Goal: Information Seeking & Learning: Find specific fact

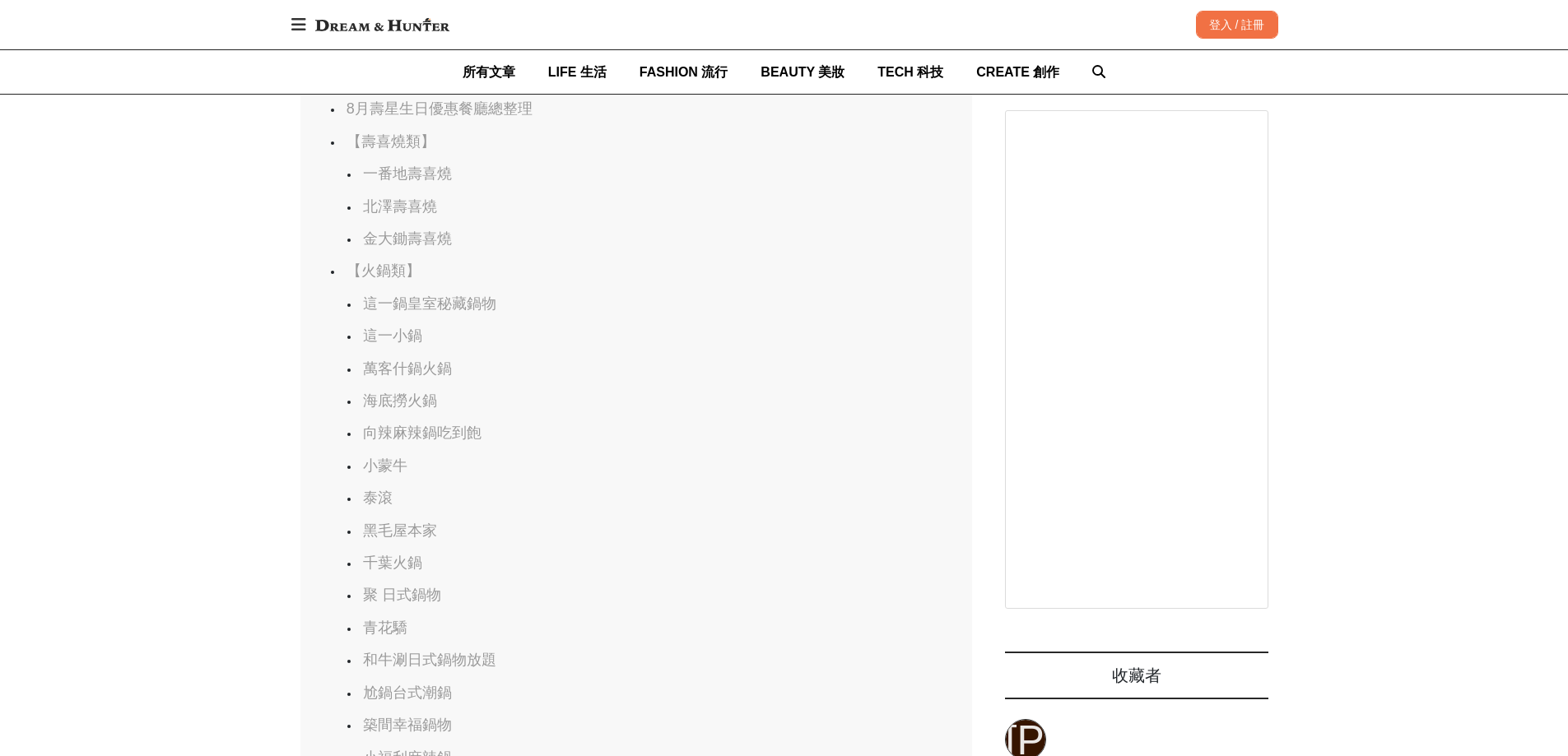
click at [456, 652] on link "和牛涮日式鍋物放題" at bounding box center [429, 660] width 133 height 17
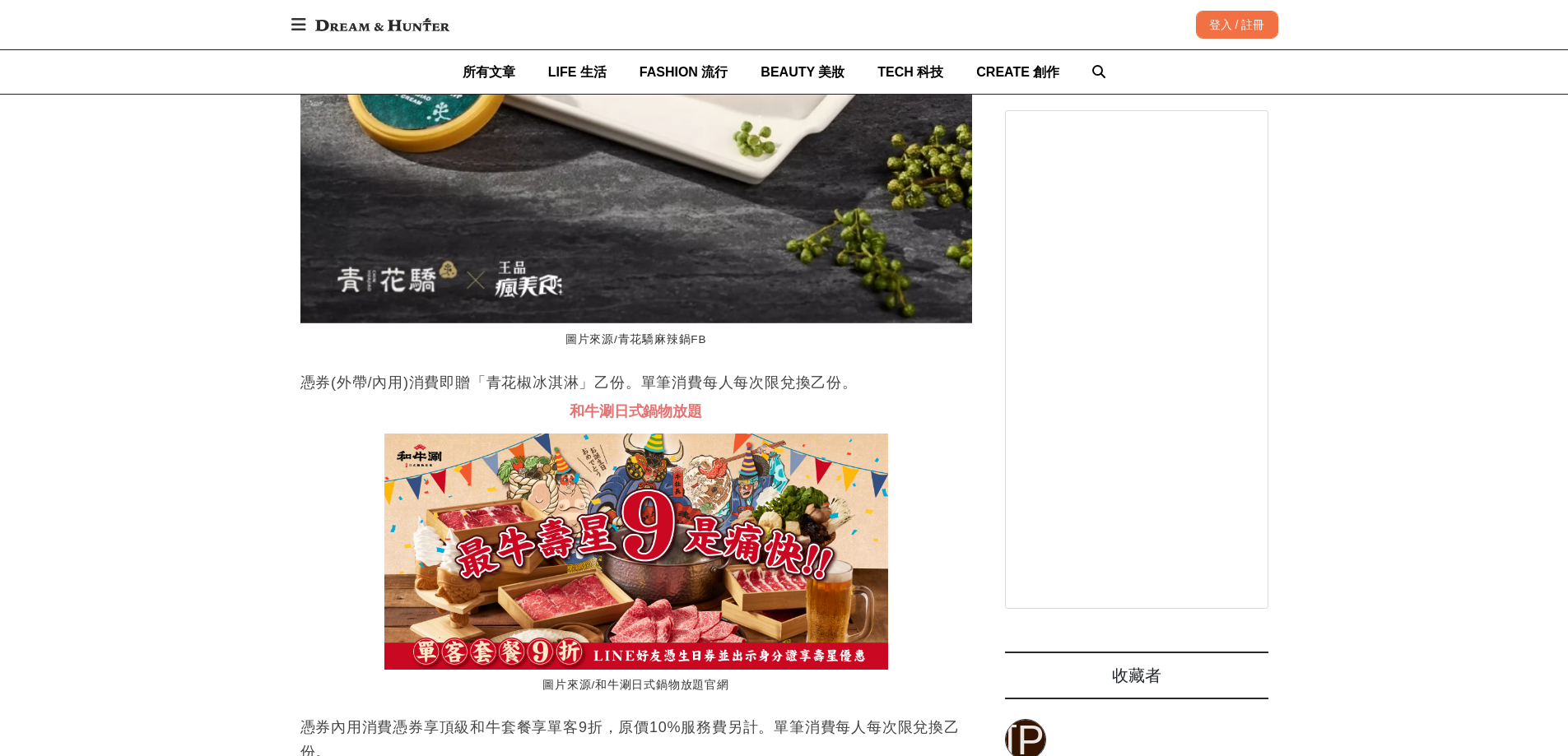
scroll to position [0, 2016]
click at [645, 670] on figcaption "圖片來源/和牛涮日式鍋物放題官網" at bounding box center [636, 686] width 504 height 32
click at [504, 433] on img at bounding box center [636, 552] width 504 height 237
drag, startPoint x: 557, startPoint y: 141, endPoint x: 824, endPoint y: 159, distance: 267.6
click at [824, 433] on img at bounding box center [636, 552] width 504 height 237
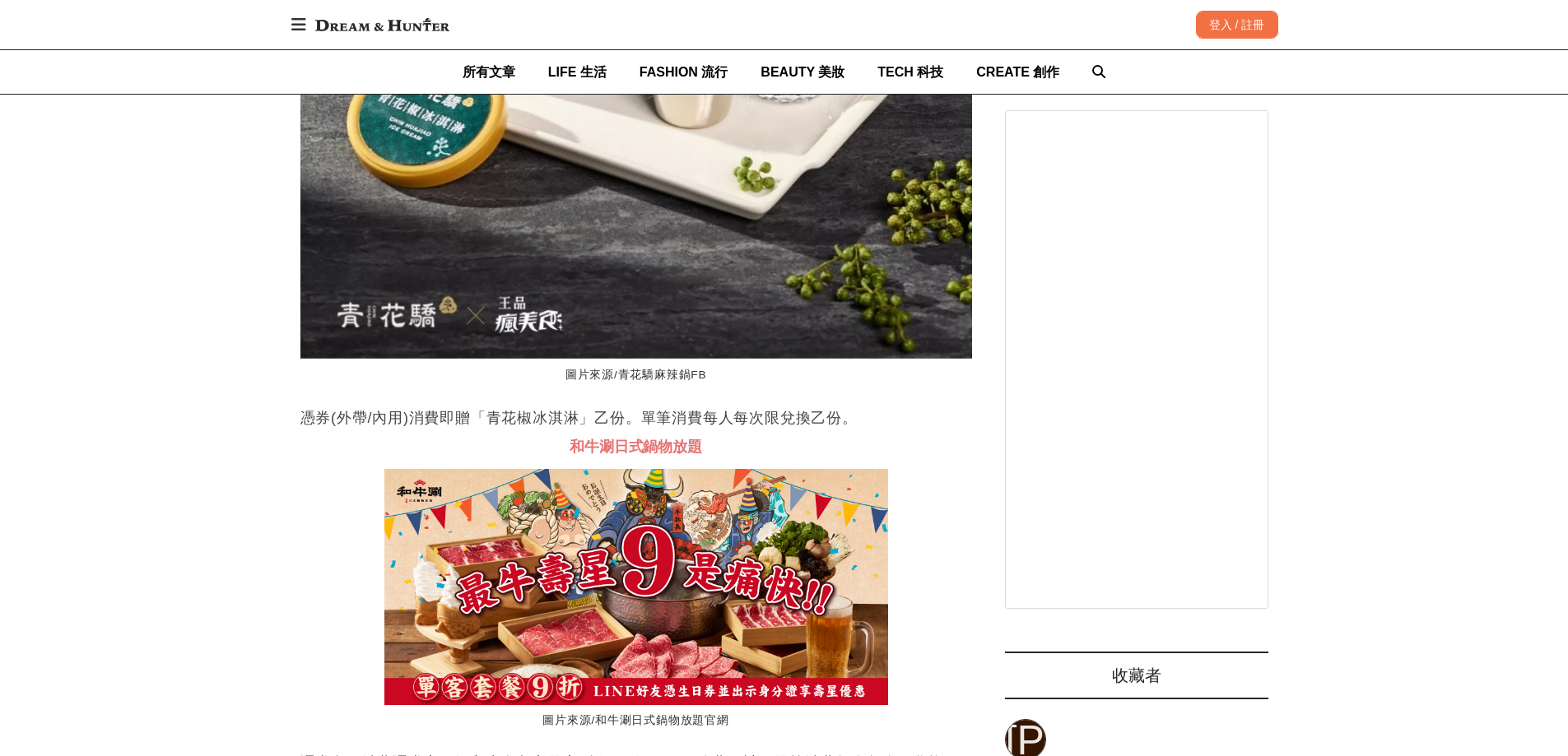
scroll to position [0, 0]
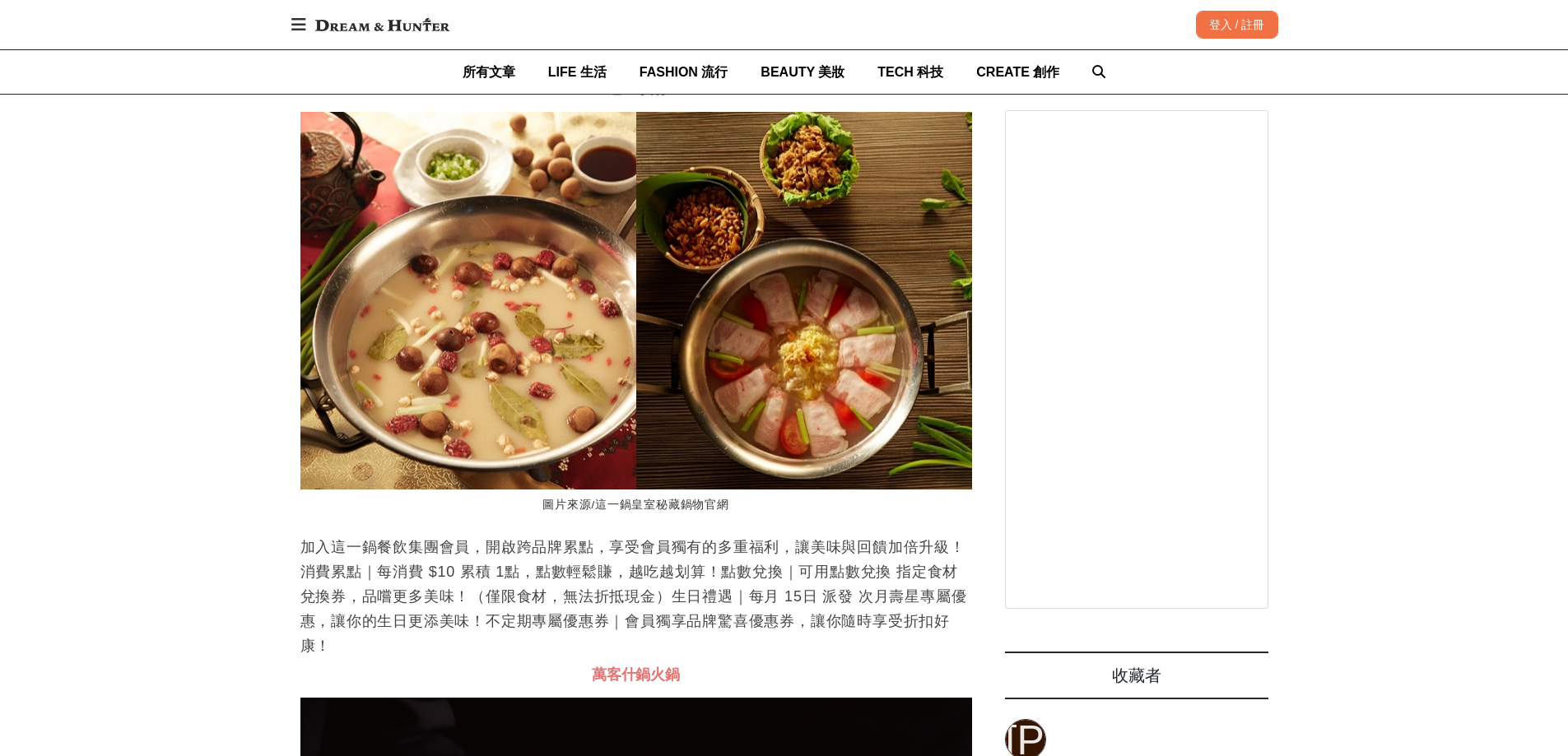
scroll to position [0, 2016]
